Goal: Navigation & Orientation: Go to known website

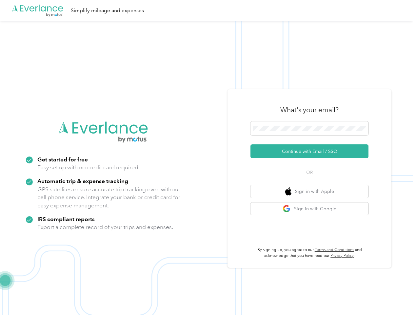
click at [208, 157] on img at bounding box center [206, 178] width 413 height 315
click at [208, 10] on div ".cls-1 { fill: #00adee; } .cls-2 { fill: #fff; } .cls-3 { fill: #707372; } .cls…" at bounding box center [206, 10] width 413 height 21
click at [312, 151] on button "Continue with Email / SSO" at bounding box center [309, 151] width 118 height 14
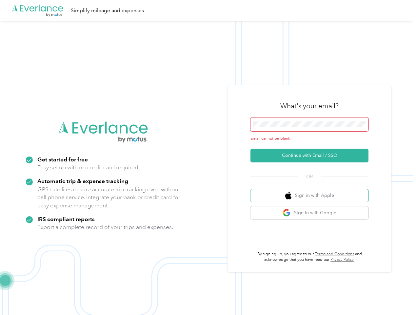
click at [312, 191] on button "Sign in with Apple" at bounding box center [309, 195] width 118 height 13
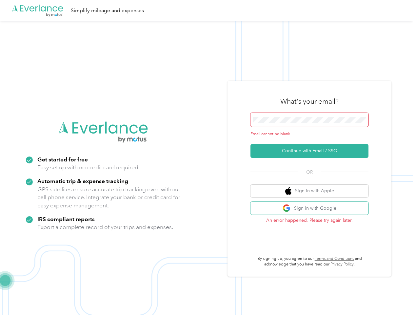
click at [312, 208] on button "Sign in with Google" at bounding box center [309, 208] width 118 height 13
